Goal: Use online tool/utility: Use online tool/utility

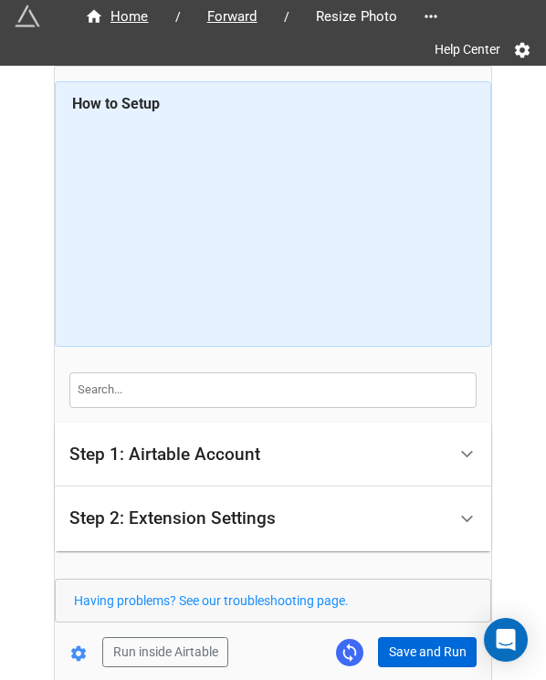
drag, startPoint x: 0, startPoint y: 0, endPoint x: 403, endPoint y: 566, distance: 694.6
click at [403, 574] on div "Home / Forward / Resize Photo Help Center How to Setup Step 1: Airtable Account…" at bounding box center [273, 374] width 436 height 615
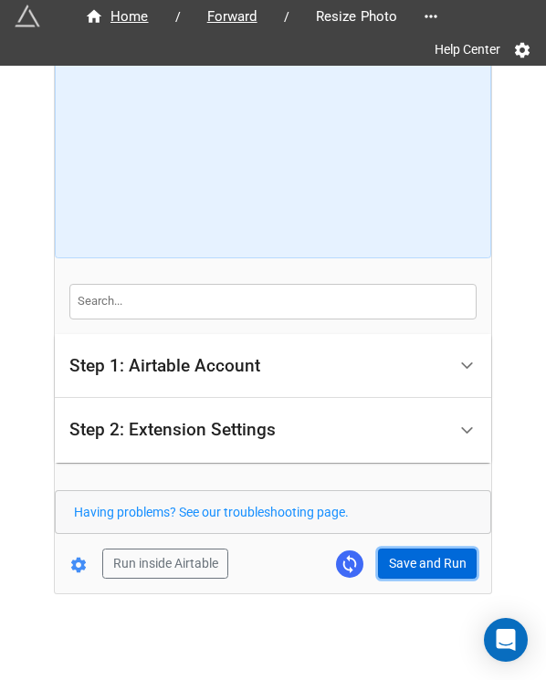
click at [403, 568] on button "Save and Run" at bounding box center [427, 563] width 99 height 31
drag, startPoint x: 422, startPoint y: 561, endPoint x: 530, endPoint y: 481, distance: 134.3
click at [423, 561] on button "Save and Run" at bounding box center [427, 563] width 99 height 31
click at [391, 562] on button "Save and Run" at bounding box center [427, 563] width 99 height 31
click at [411, 560] on button "Save and Run" at bounding box center [427, 563] width 99 height 31
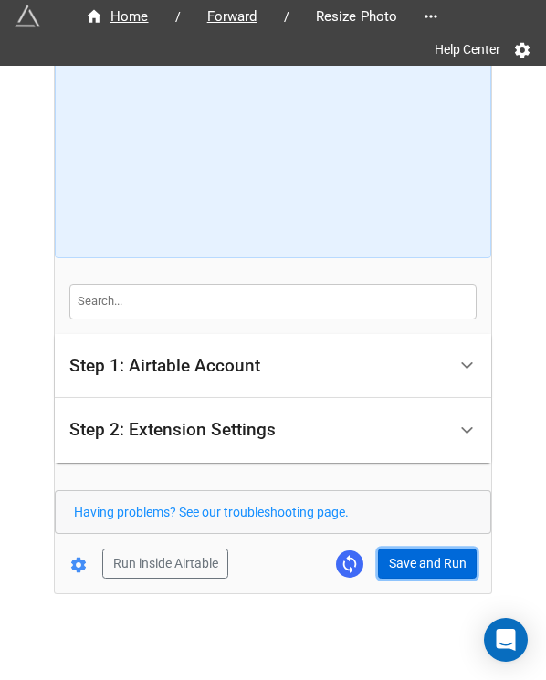
click at [431, 548] on button "Save and Run" at bounding box center [427, 563] width 99 height 31
click at [415, 555] on button "Save and Run" at bounding box center [427, 563] width 99 height 31
click at [409, 569] on button "Save and Run" at bounding box center [427, 563] width 99 height 31
click at [413, 560] on button "Save and Run" at bounding box center [427, 563] width 99 height 31
click at [416, 560] on button "Save and Run" at bounding box center [427, 563] width 99 height 31
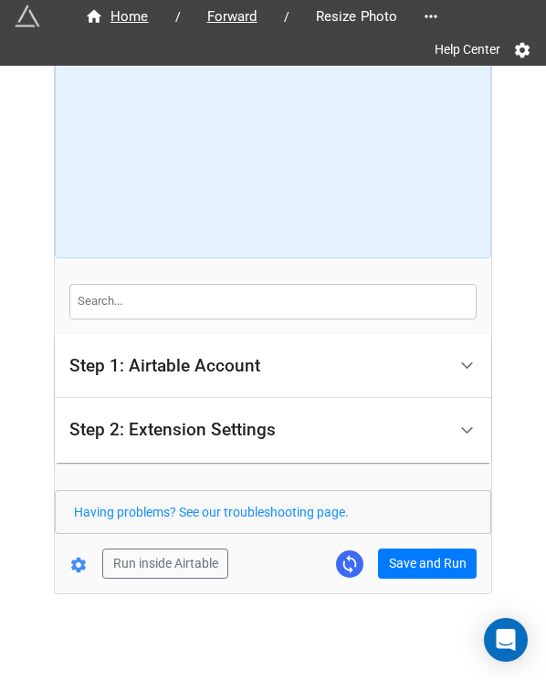
drag, startPoint x: 421, startPoint y: 534, endPoint x: 421, endPoint y: 549, distance: 15.5
click at [421, 536] on form "How to Setup Step 1: Airtable Account Airtable User API Key Manna-Sinsub Airtab…" at bounding box center [273, 286] width 436 height 586
click at [421, 549] on button "Save and Run" at bounding box center [427, 563] width 99 height 31
click at [411, 568] on button "Save and Run" at bounding box center [427, 563] width 99 height 31
click at [394, 557] on button "Save and Run" at bounding box center [427, 563] width 99 height 31
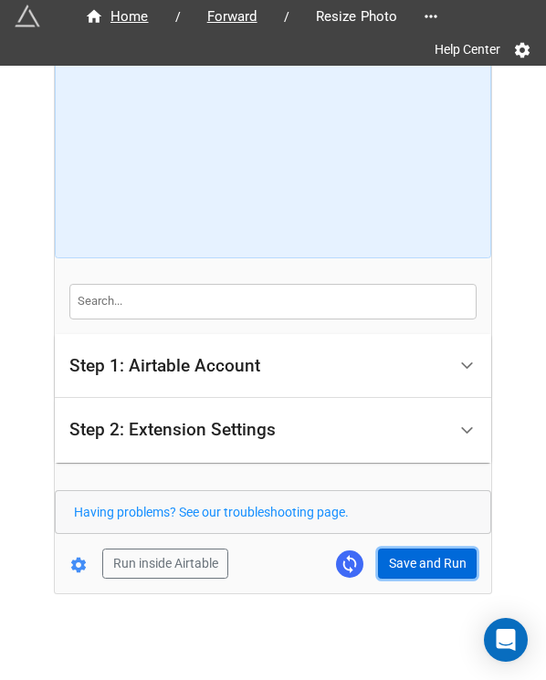
click at [406, 559] on button "Save and Run" at bounding box center [427, 563] width 99 height 31
click at [400, 552] on button "Save and Run" at bounding box center [427, 563] width 99 height 31
click at [418, 544] on form "How to Setup Step 1: Airtable Account Airtable User API Key Manna-Sinsub Airtab…" at bounding box center [273, 286] width 436 height 586
click at [411, 560] on button "Save and Run" at bounding box center [427, 563] width 99 height 31
click at [432, 564] on button "Save and Run" at bounding box center [427, 563] width 99 height 31
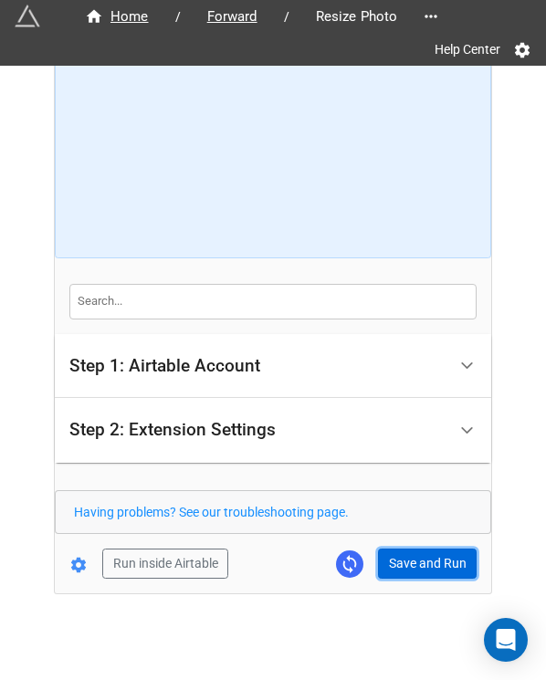
click at [409, 566] on button "Save and Run" at bounding box center [427, 563] width 99 height 31
drag, startPoint x: 405, startPoint y: 561, endPoint x: 427, endPoint y: 577, distance: 27.4
click at [405, 561] on button "Save and Run" at bounding box center [427, 563] width 99 height 31
click at [396, 577] on div "Home / Forward / Resize Photo Help Center How to Setup Step 1: Airtable Account…" at bounding box center [273, 285] width 436 height 615
click at [406, 574] on button "Save and Run" at bounding box center [427, 563] width 99 height 31
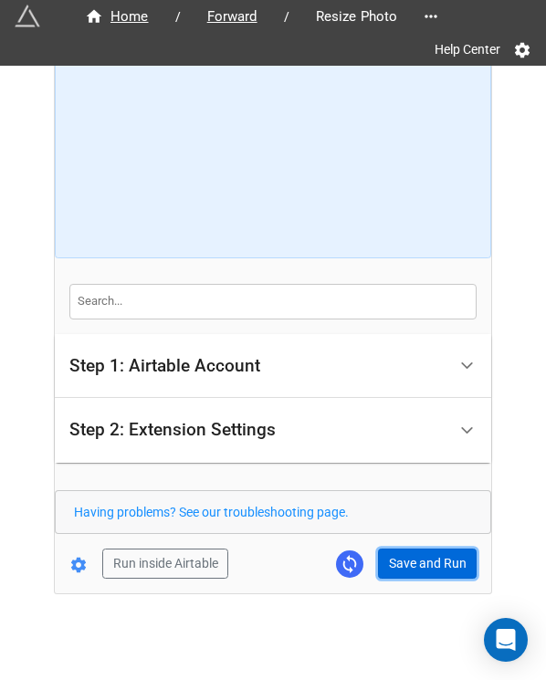
click at [422, 562] on button "Save and Run" at bounding box center [427, 563] width 99 height 31
click at [374, 565] on div "Run inside Airtable Save and Run" at bounding box center [265, 563] width 421 height 31
click at [421, 565] on button "Save and Run" at bounding box center [427, 563] width 99 height 31
click at [389, 570] on button "Save and Run" at bounding box center [427, 563] width 99 height 31
drag, startPoint x: 432, startPoint y: 556, endPoint x: 445, endPoint y: 556, distance: 12.8
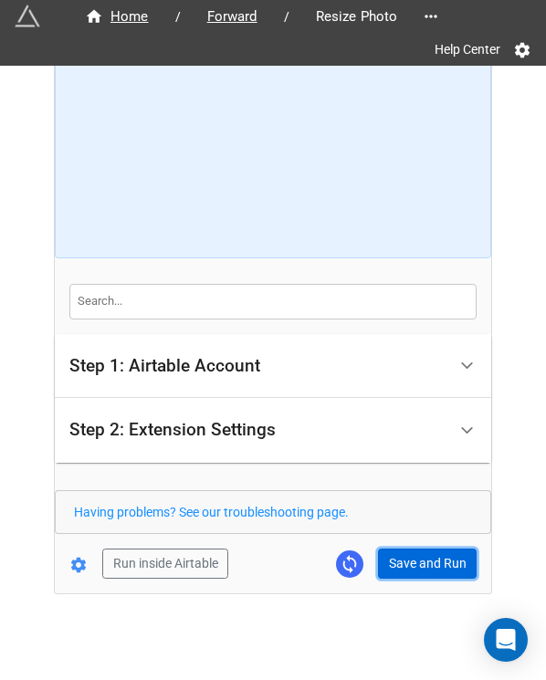
click at [432, 556] on button "Save and Run" at bounding box center [427, 563] width 99 height 31
click at [429, 559] on button "Save and Run" at bounding box center [427, 563] width 99 height 31
click at [414, 566] on button "Save and Run" at bounding box center [427, 563] width 99 height 31
click at [400, 544] on form "How to Setup Step 1: Airtable Account Airtable User API Key Manna-Sinsub Airtab…" at bounding box center [273, 286] width 436 height 586
click at [400, 548] on button "Save and Run" at bounding box center [427, 563] width 99 height 31
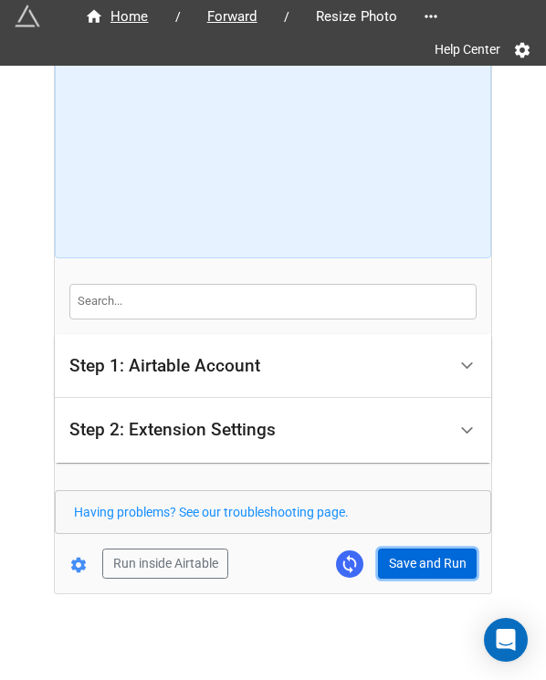
click at [415, 575] on button "Save and Run" at bounding box center [427, 563] width 99 height 31
click at [398, 548] on button "Save and Run" at bounding box center [427, 563] width 99 height 31
drag, startPoint x: 416, startPoint y: 536, endPoint x: 416, endPoint y: 560, distance: 23.7
click at [416, 545] on form "How to Setup Step 1: Airtable Account Airtable User API Key Manna-Sinsub Airtab…" at bounding box center [273, 286] width 436 height 586
click at [416, 561] on button "Save and Run" at bounding box center [427, 563] width 99 height 31
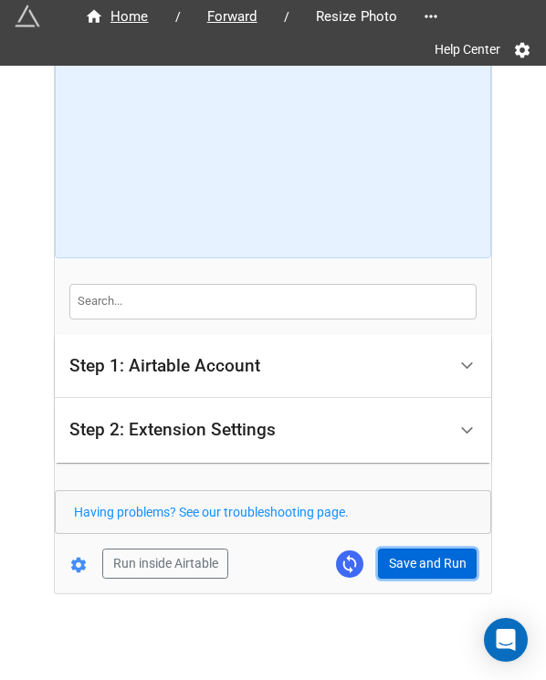
click at [384, 548] on button "Save and Run" at bounding box center [427, 563] width 99 height 31
click at [434, 570] on button "Save and Run" at bounding box center [427, 563] width 99 height 31
click at [398, 577] on div "Home / Forward / Resize Photo Help Center How to Setup Step 1: Airtable Account…" at bounding box center [273, 285] width 436 height 615
click at [398, 569] on button "Save and Run" at bounding box center [427, 563] width 99 height 31
click at [390, 561] on button "Save and Run" at bounding box center [427, 563] width 99 height 31
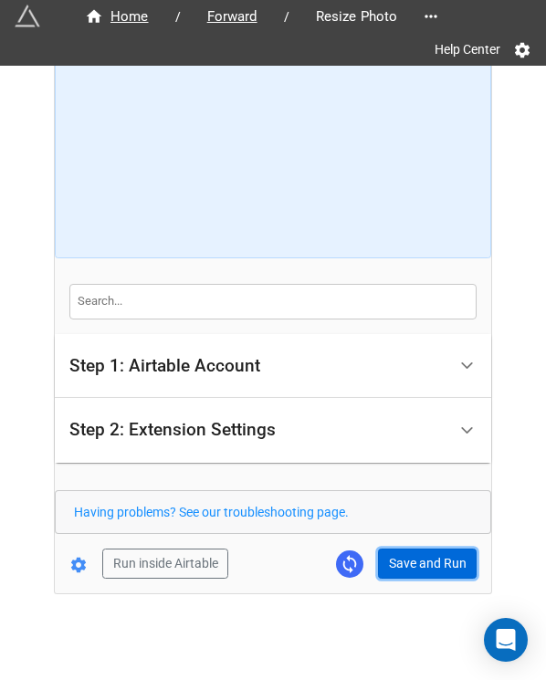
click at [432, 550] on button "Save and Run" at bounding box center [427, 563] width 99 height 31
drag, startPoint x: 418, startPoint y: 558, endPoint x: 529, endPoint y: 513, distance: 120.3
click at [418, 558] on button "Save and Run" at bounding box center [427, 563] width 99 height 31
click at [400, 557] on button "Save and Run" at bounding box center [427, 563] width 99 height 31
click at [418, 560] on button "Save and Run" at bounding box center [427, 563] width 99 height 31
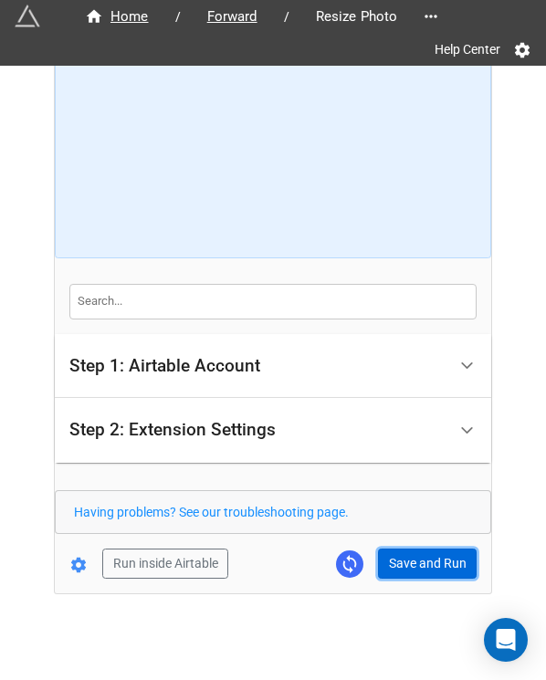
click at [433, 556] on button "Save and Run" at bounding box center [427, 563] width 99 height 31
click at [435, 556] on button "Save and Run" at bounding box center [427, 563] width 99 height 31
click at [401, 563] on button "Save and Run" at bounding box center [427, 563] width 99 height 31
drag, startPoint x: 410, startPoint y: 554, endPoint x: 410, endPoint y: 528, distance: 25.5
click at [410, 554] on button "Save and Run" at bounding box center [427, 563] width 99 height 31
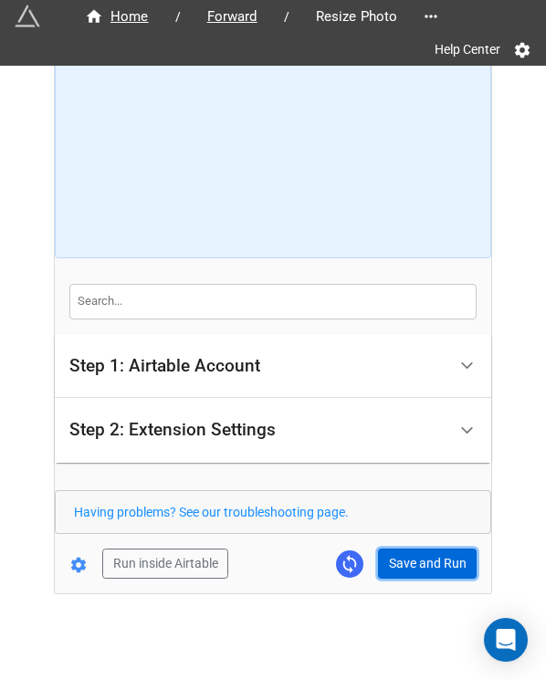
click at [405, 575] on button "Save and Run" at bounding box center [427, 563] width 99 height 31
drag, startPoint x: 395, startPoint y: 556, endPoint x: 441, endPoint y: 513, distance: 62.6
click at [396, 556] on button "Save and Run" at bounding box center [427, 563] width 99 height 31
click at [424, 555] on button "Save and Run" at bounding box center [427, 563] width 99 height 31
click at [395, 552] on button "Save and Run" at bounding box center [427, 563] width 99 height 31
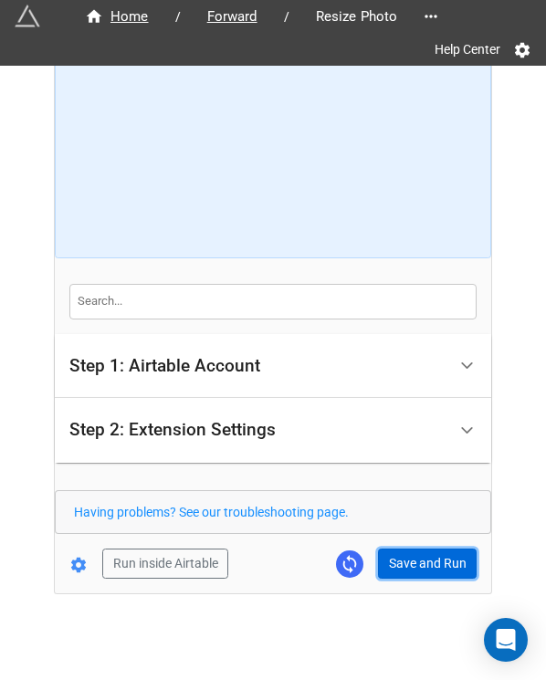
click at [389, 563] on button "Save and Run" at bounding box center [427, 563] width 99 height 31
click at [394, 573] on button "Save and Run" at bounding box center [427, 563] width 99 height 31
